Goal: Find specific page/section: Find specific page/section

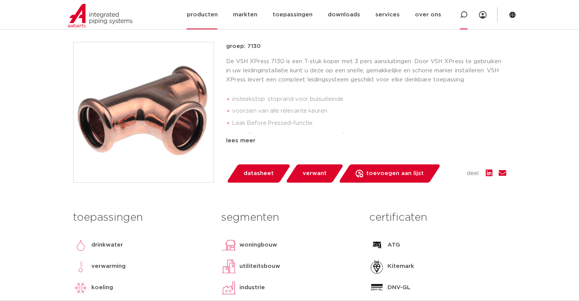
click at [462, 14] on icon at bounding box center [464, 15] width 8 height 8
paste input "65482"
type input "65482"
click button "Zoeken" at bounding box center [0, 0] width 0 height 0
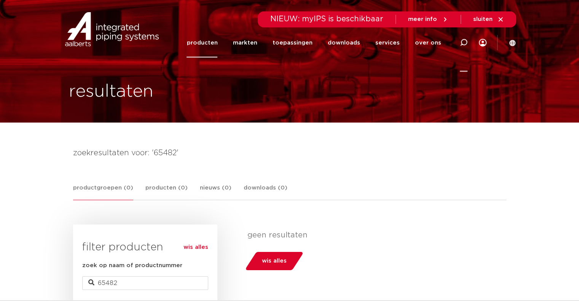
click at [464, 41] on icon at bounding box center [464, 43] width 8 height 8
paste input "65482"
type input "65482"
click button "Zoeken" at bounding box center [0, 0] width 0 height 0
click at [464, 43] on icon at bounding box center [464, 43] width 8 height 8
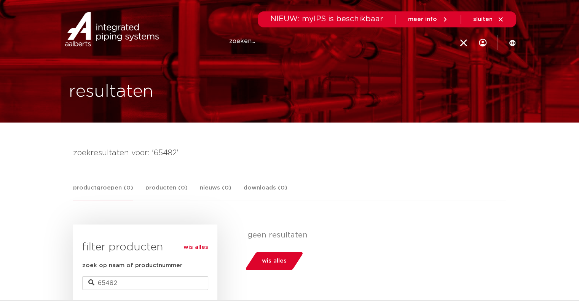
paste input "4024723654827"
type input "4024723654827"
click button "Zoeken" at bounding box center [0, 0] width 0 height 0
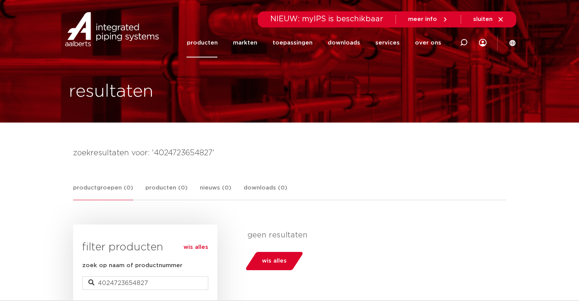
click at [464, 41] on icon at bounding box center [464, 43] width 8 height 8
paste input "Geberit Mapress Koper press 3 delige"
type input "Geberit Mapress Koper press 3 delige"
click button "Zoeken" at bounding box center [0, 0] width 0 height 0
click at [330, 19] on span "NIEUW: myIPS is beschikbaar" at bounding box center [326, 19] width 113 height 8
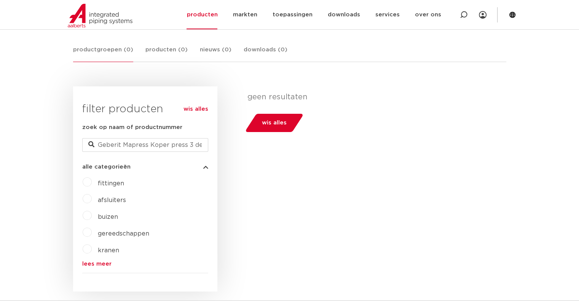
scroll to position [152, 0]
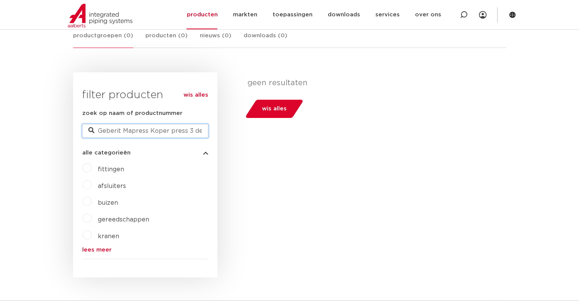
click at [193, 128] on input "Geberit Mapress Koper press 3 delige" at bounding box center [145, 131] width 126 height 14
click at [104, 169] on span "fittingen" at bounding box center [111, 169] width 26 height 6
